Goal: Task Accomplishment & Management: Use online tool/utility

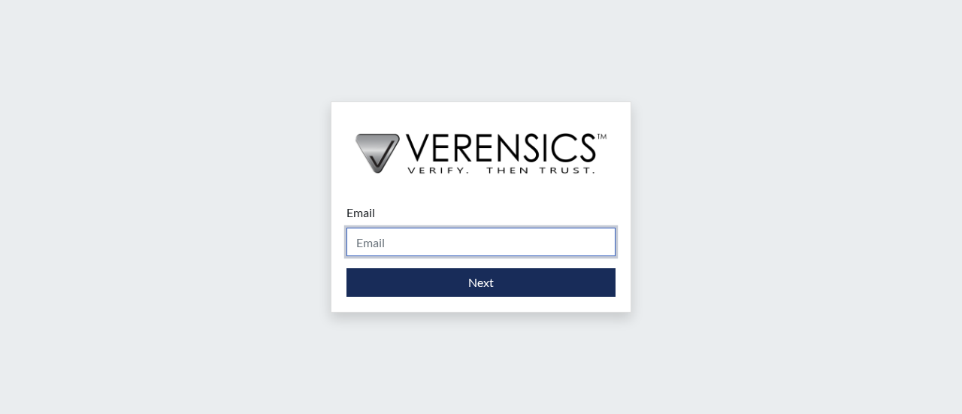
click at [400, 237] on input "Email" at bounding box center [481, 242] width 269 height 29
type input "[PERSON_NAME][EMAIL_ADDRESS][PERSON_NAME][DOMAIN_NAME]"
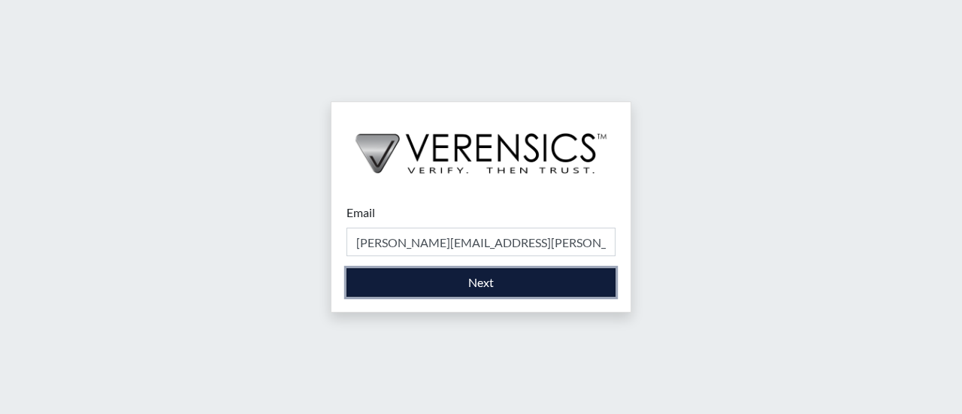
click at [472, 277] on button "Next" at bounding box center [481, 282] width 269 height 29
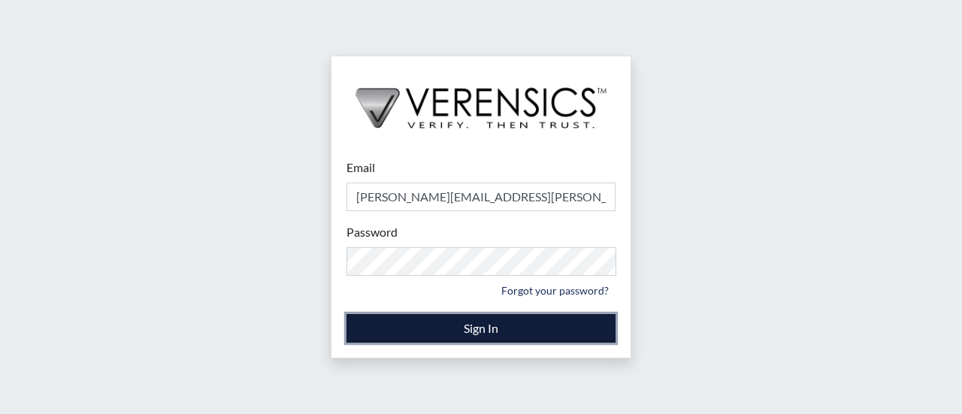
click at [596, 327] on button "Sign In" at bounding box center [481, 328] width 269 height 29
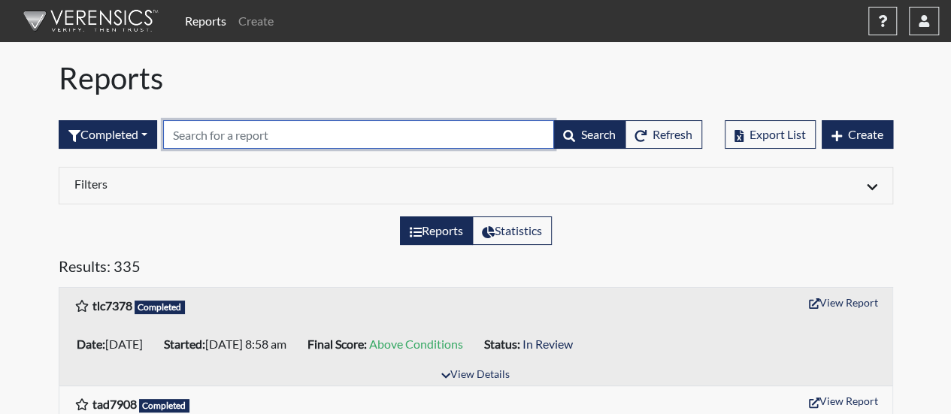
click at [233, 135] on input "text" at bounding box center [358, 134] width 391 height 29
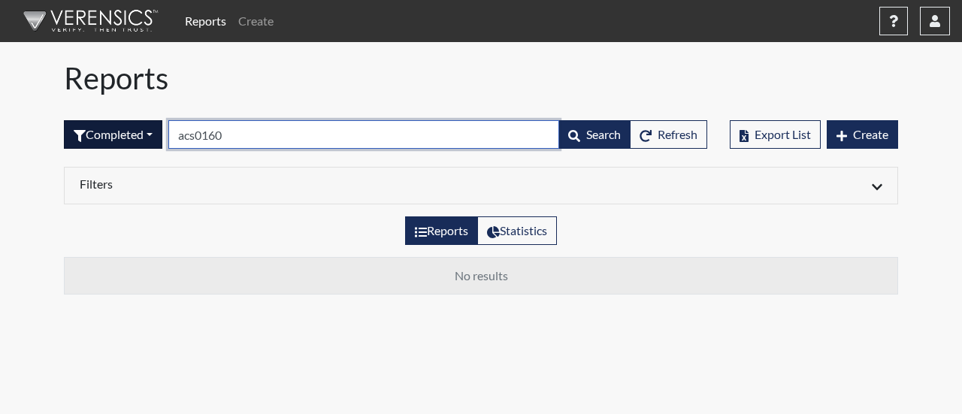
drag, startPoint x: 253, startPoint y: 135, endPoint x: 75, endPoint y: 131, distance: 178.2
click at [76, 129] on form "Completed All Created Sent by email In Progress Declined Completed acs0160 Sear…" at bounding box center [386, 134] width 644 height 29
drag, startPoint x: 171, startPoint y: 132, endPoint x: 122, endPoint y: 134, distance: 48.9
click at [123, 134] on form "Completed All Created Sent by email In Progress Declined Completed 0160 Search …" at bounding box center [386, 134] width 644 height 29
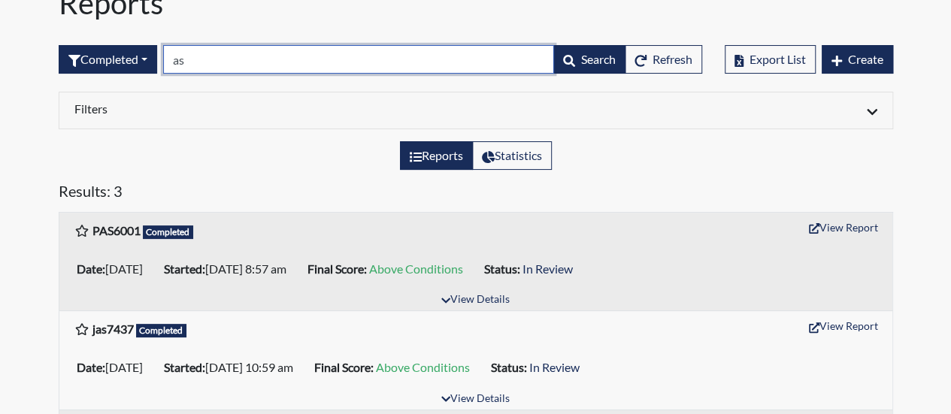
scroll to position [150, 0]
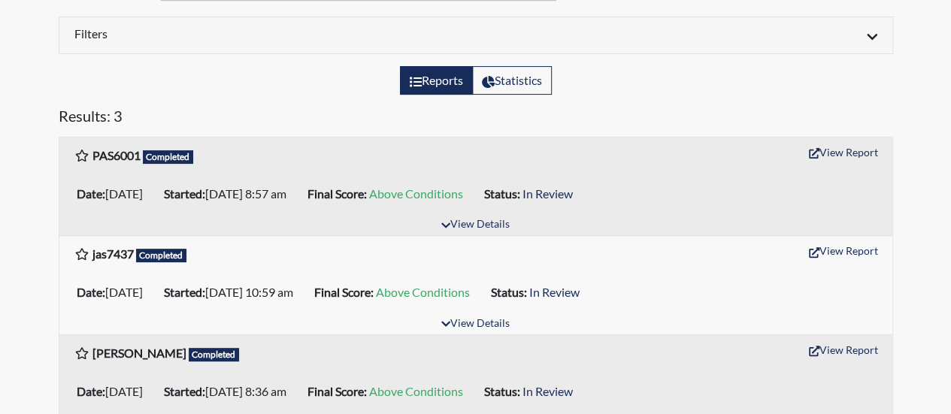
type input "as"
